Goal: Find specific page/section: Find specific page/section

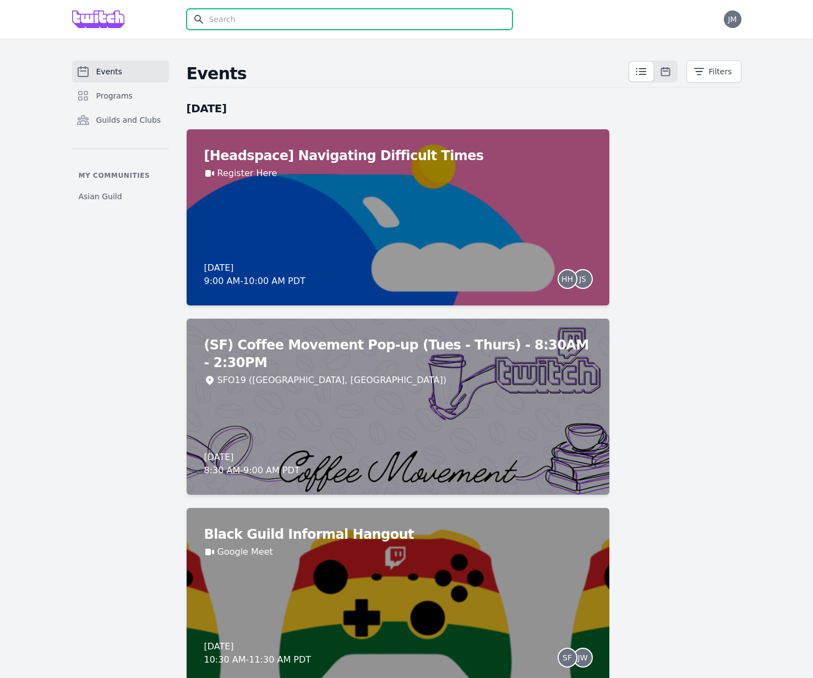
click at [275, 24] on input "text" at bounding box center [350, 19] width 326 height 21
type input "hack"
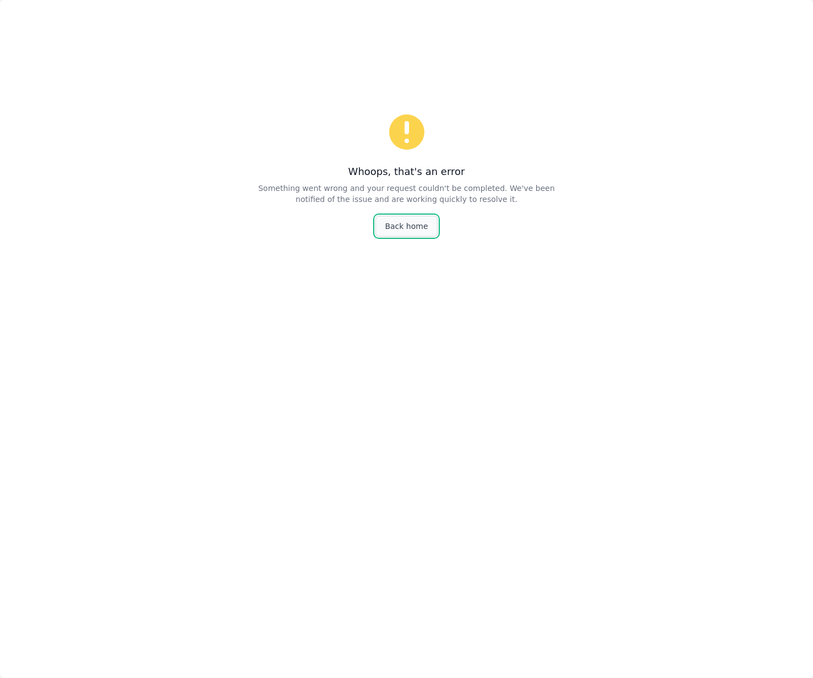
click at [415, 225] on link "Back home" at bounding box center [406, 226] width 62 height 21
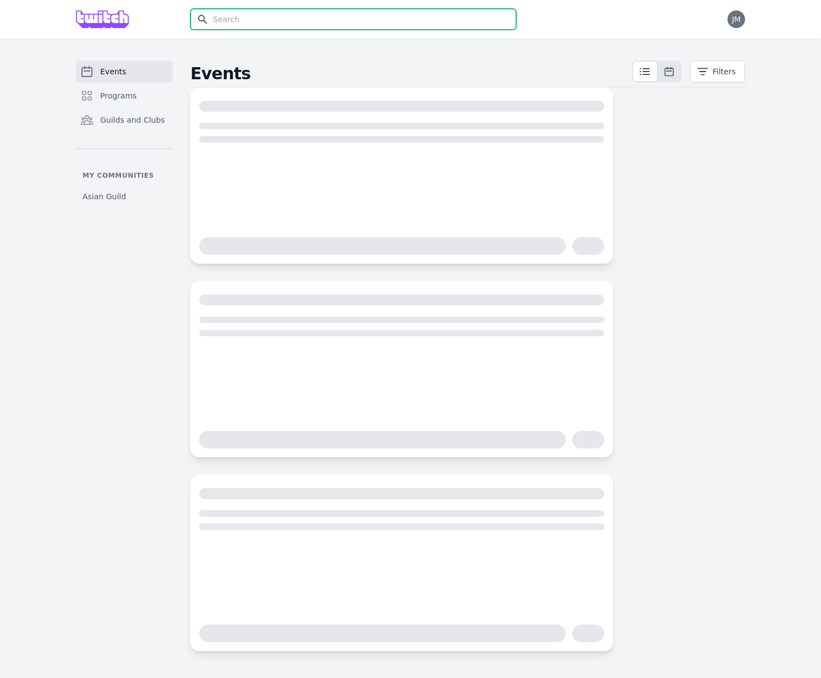
click at [236, 20] on input "text" at bounding box center [353, 19] width 326 height 21
type input "hack"
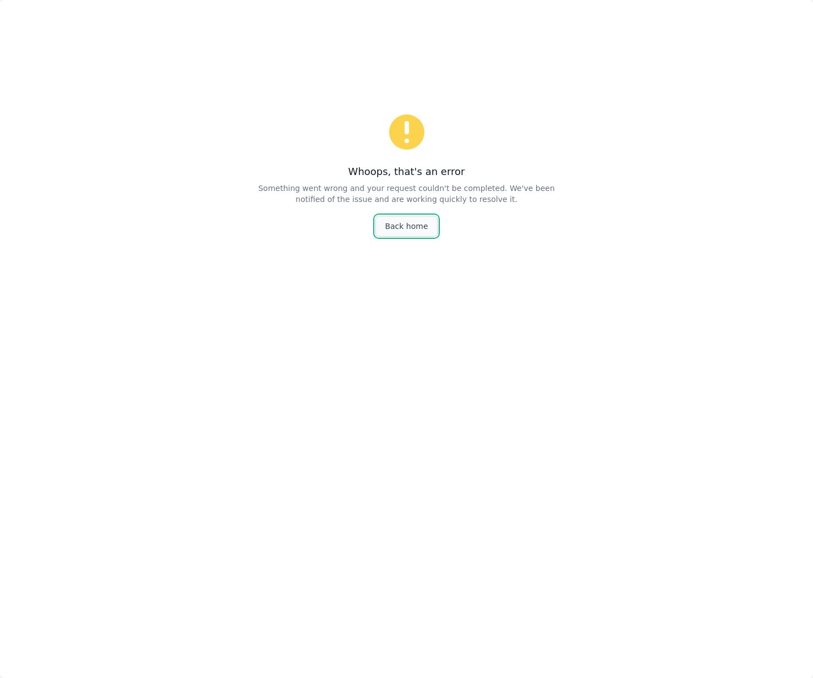
click at [388, 219] on link "Back home" at bounding box center [406, 226] width 62 height 21
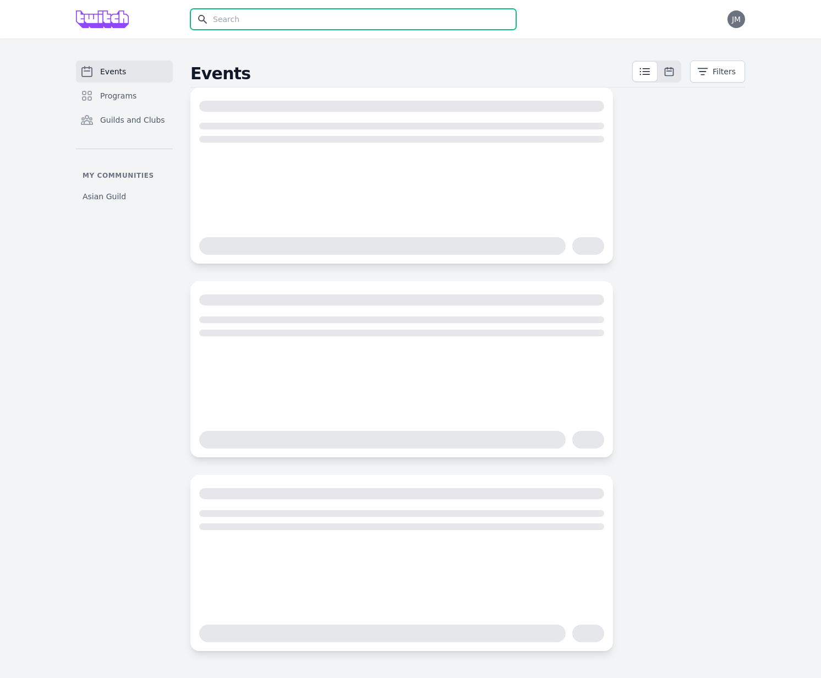
click at [281, 21] on input "text" at bounding box center [353, 19] width 326 height 21
type input "hack"
